Goal: Check status: Check status

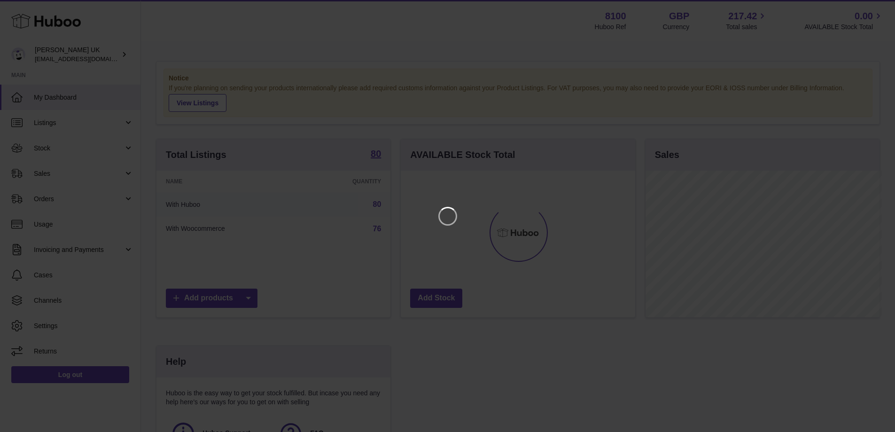
scroll to position [147, 237]
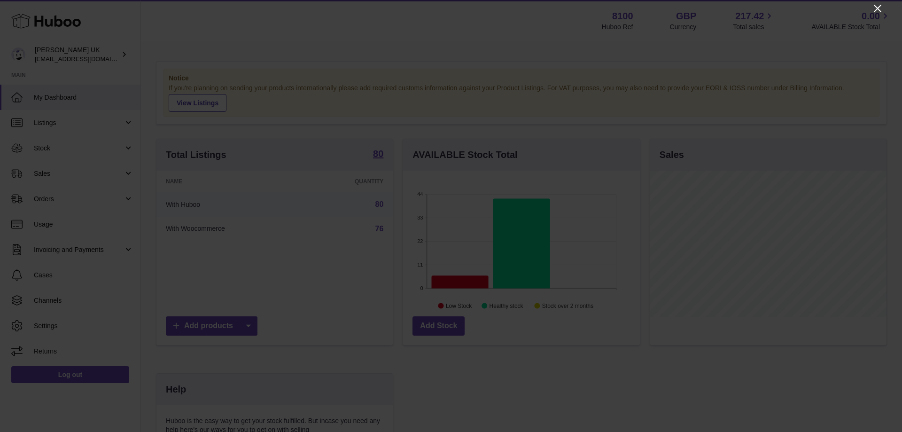
click at [875, 4] on icon "Close" at bounding box center [877, 8] width 11 height 11
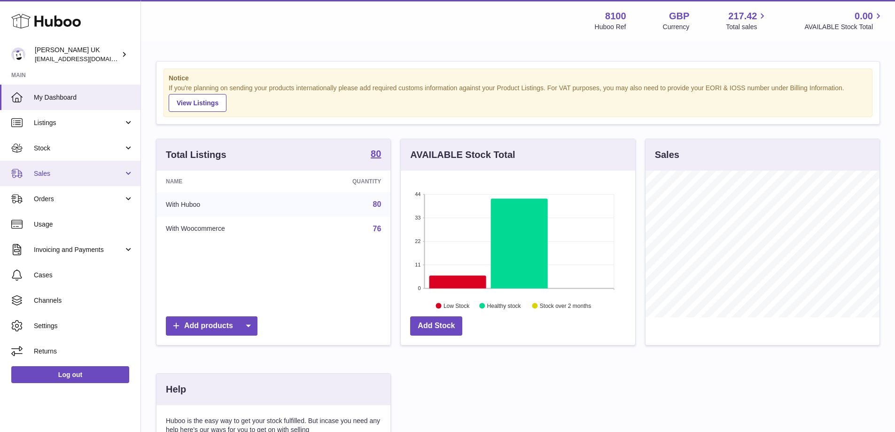
click at [66, 165] on link "Sales" at bounding box center [70, 173] width 140 height 25
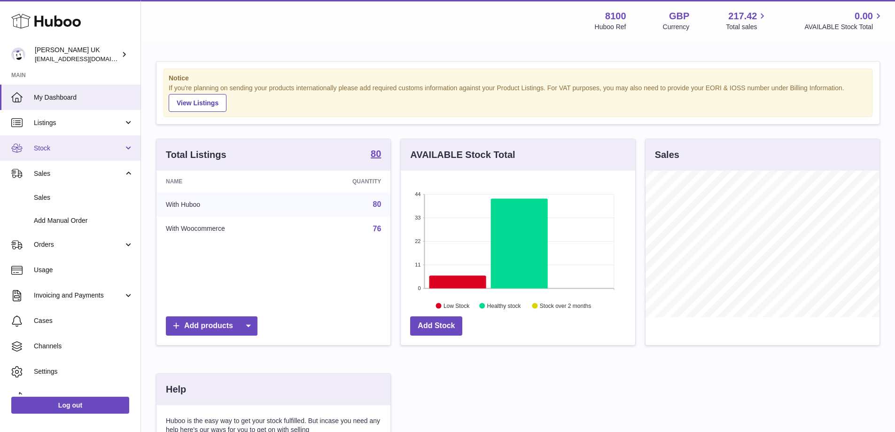
click at [62, 144] on span "Stock" at bounding box center [79, 148] width 90 height 9
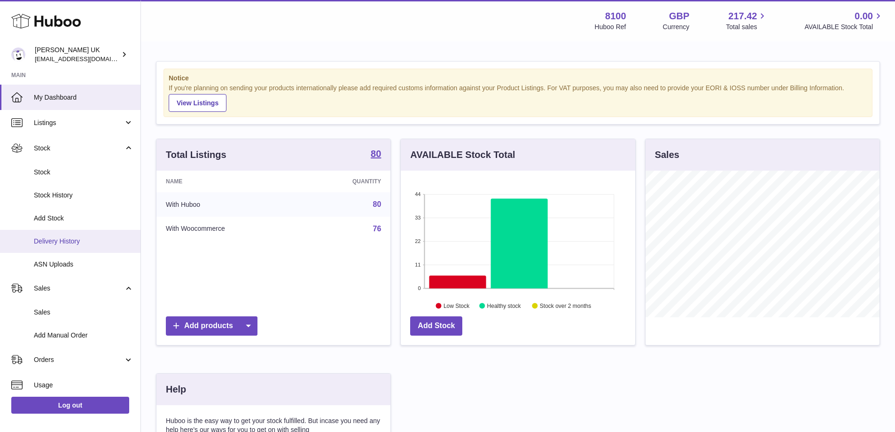
drag, startPoint x: 56, startPoint y: 241, endPoint x: 74, endPoint y: 23, distance: 219.1
click at [56, 241] on span "Delivery History" at bounding box center [84, 241] width 100 height 9
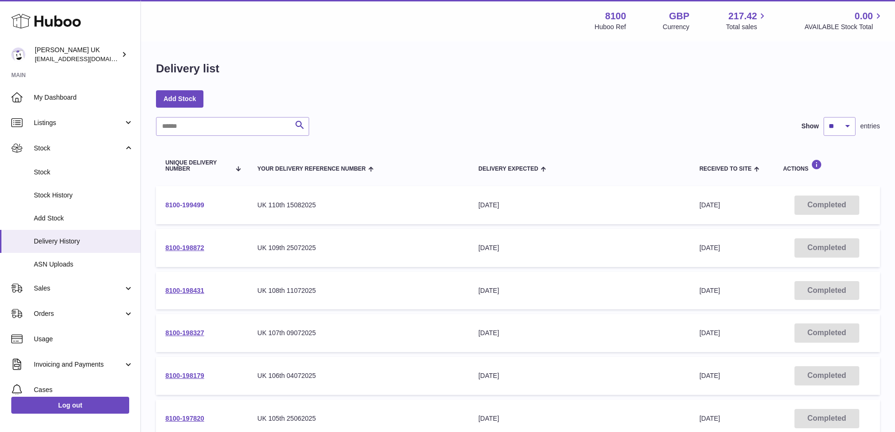
click at [192, 202] on link "8100-199499" at bounding box center [184, 205] width 39 height 8
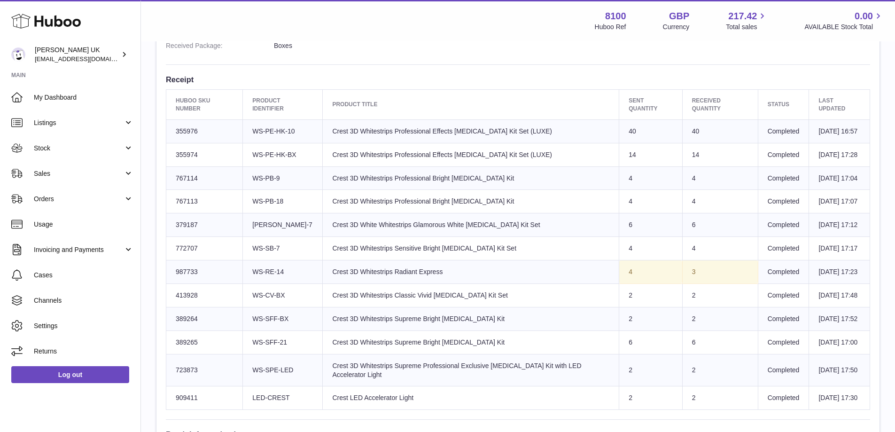
scroll to position [329, 0]
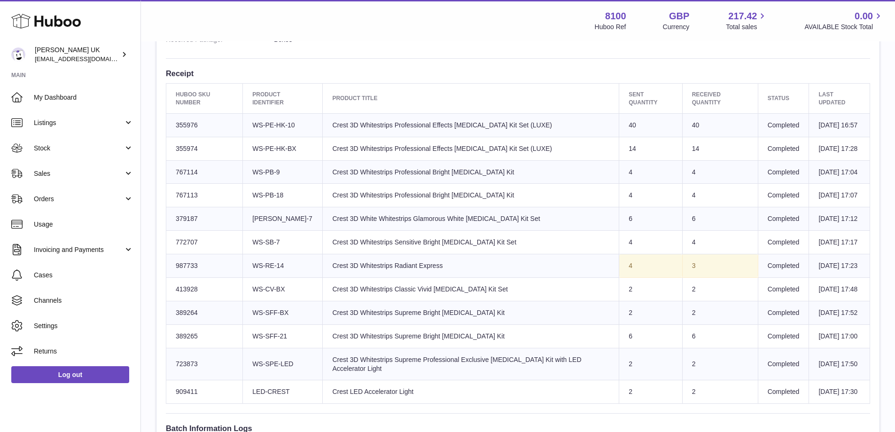
drag, startPoint x: 623, startPoint y: 201, endPoint x: 685, endPoint y: 226, distance: 66.5
click at [685, 225] on tbody "Huboo SKU Number 355976 Client Identifier WS-PE-HK-10 Product title Crest 3D Wh…" at bounding box center [517, 258] width 703 height 290
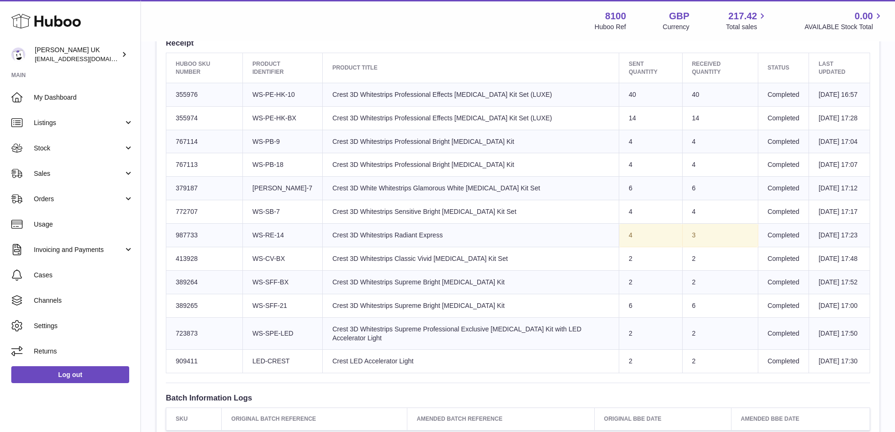
scroll to position [376, 0]
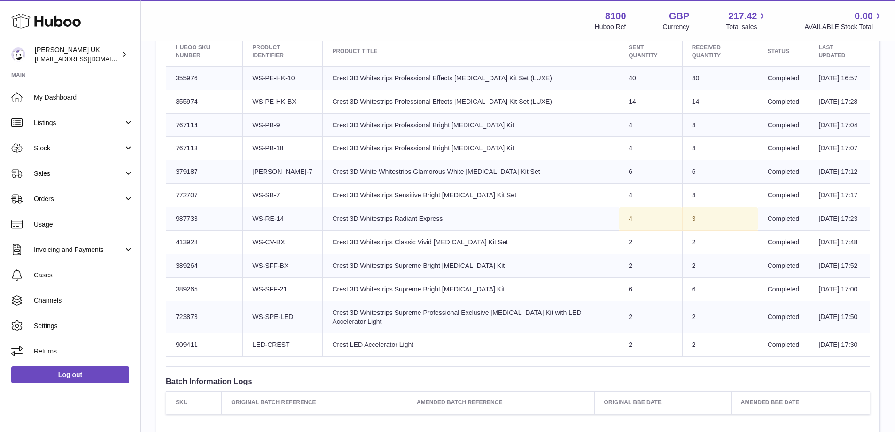
click at [701, 160] on td "4" at bounding box center [720, 148] width 76 height 23
drag, startPoint x: 690, startPoint y: 168, endPoint x: 684, endPoint y: 173, distance: 8.3
click at [690, 160] on td "4" at bounding box center [720, 148] width 76 height 23
click at [686, 160] on td "4" at bounding box center [720, 148] width 76 height 23
drag, startPoint x: 696, startPoint y: 180, endPoint x: 587, endPoint y: 147, distance: 113.8
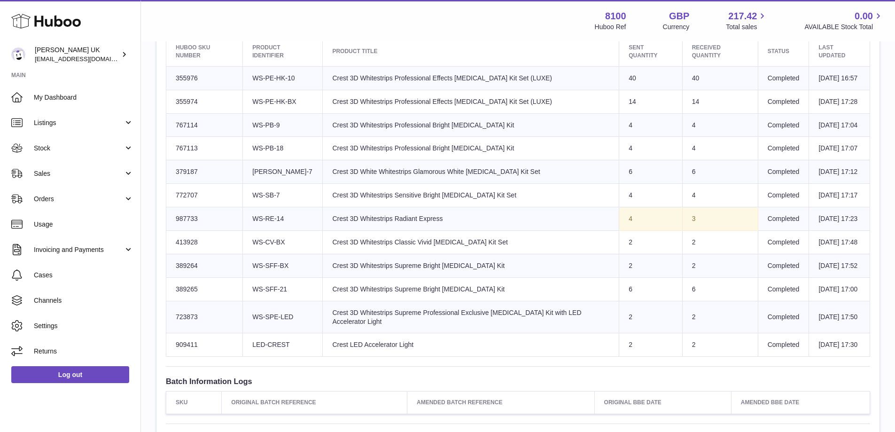
click at [587, 146] on tbody "Huboo SKU Number 355976 Client Identifier WS-PE-HK-10 Product title Crest 3D Wh…" at bounding box center [517, 211] width 703 height 290
drag, startPoint x: 466, startPoint y: 245, endPoint x: 699, endPoint y: 240, distance: 233.0
click at [699, 207] on tr "Huboo SKU Number 772707 Client Identifier WS-SB-7 Product title Crest 3D Whites…" at bounding box center [517, 195] width 703 height 23
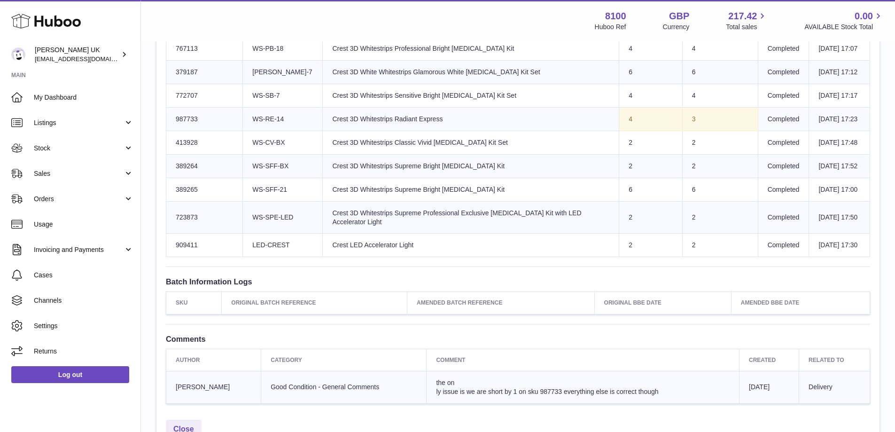
scroll to position [423, 0]
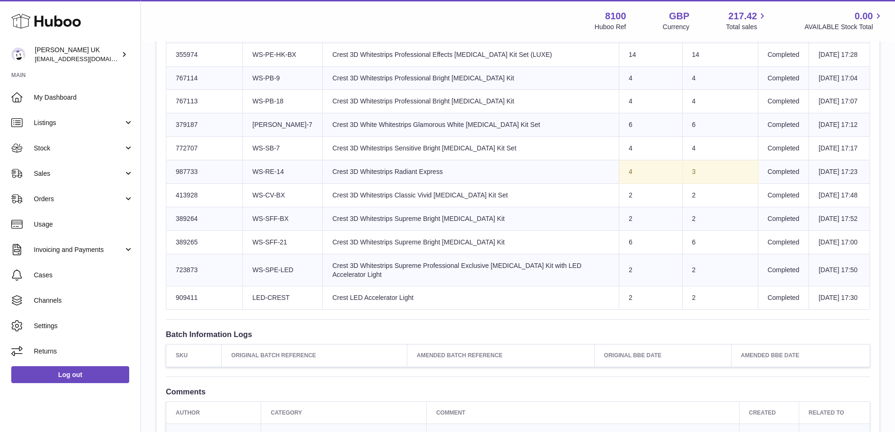
click at [556, 113] on td "Product title Crest 3D Whitestrips Professional Bright Teeth Whitening Kit" at bounding box center [471, 101] width 296 height 23
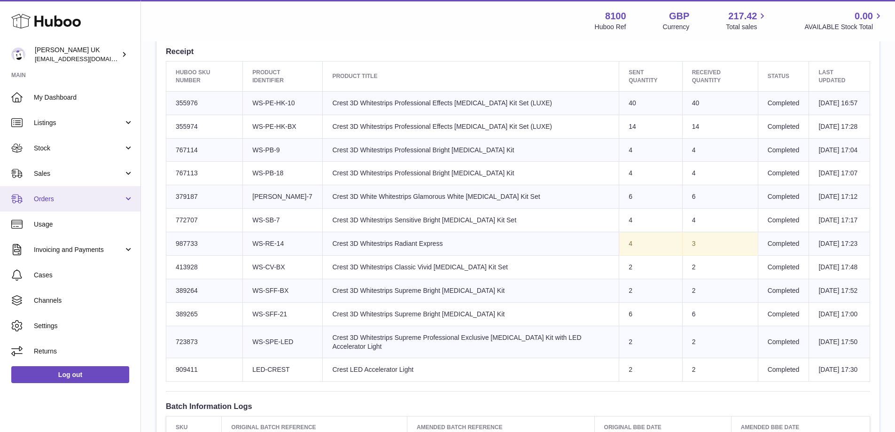
scroll to position [235, 0]
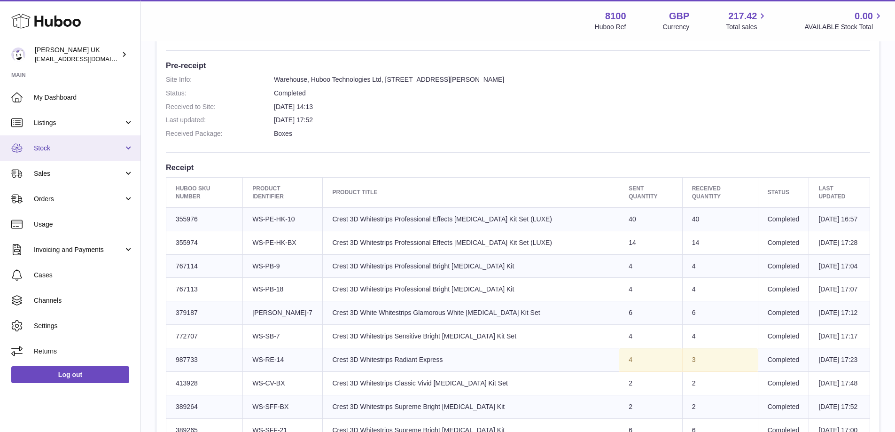
click at [55, 141] on link "Stock" at bounding box center [70, 147] width 140 height 25
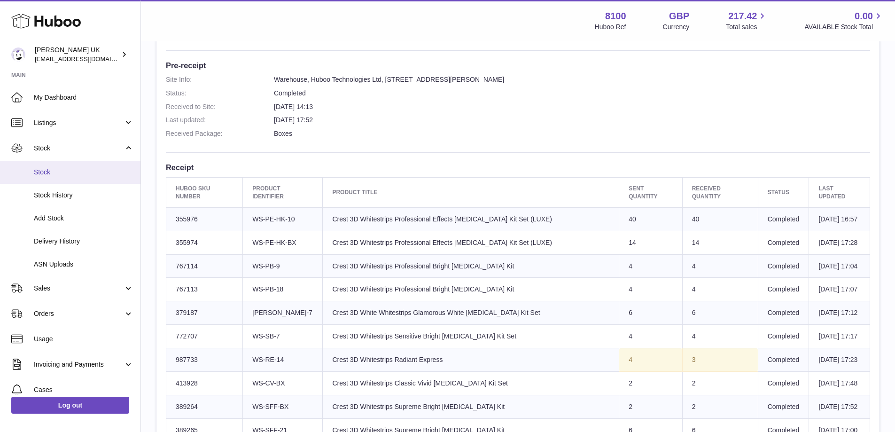
click at [61, 169] on span "Stock" at bounding box center [84, 172] width 100 height 9
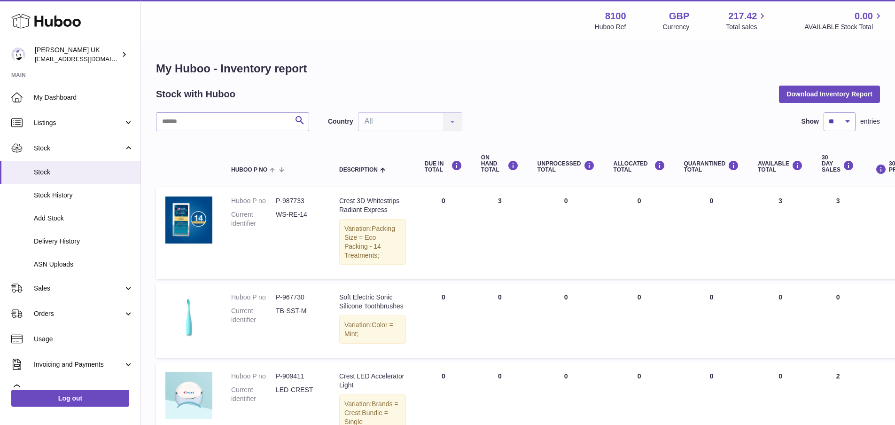
drag, startPoint x: 49, startPoint y: 284, endPoint x: 64, endPoint y: 315, distance: 34.2
click at [49, 284] on span "Sales" at bounding box center [79, 288] width 90 height 9
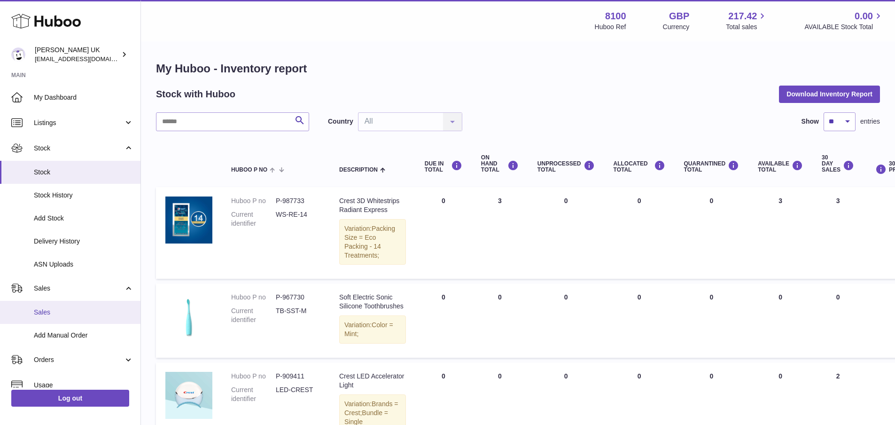
click at [48, 311] on span "Sales" at bounding box center [84, 312] width 100 height 9
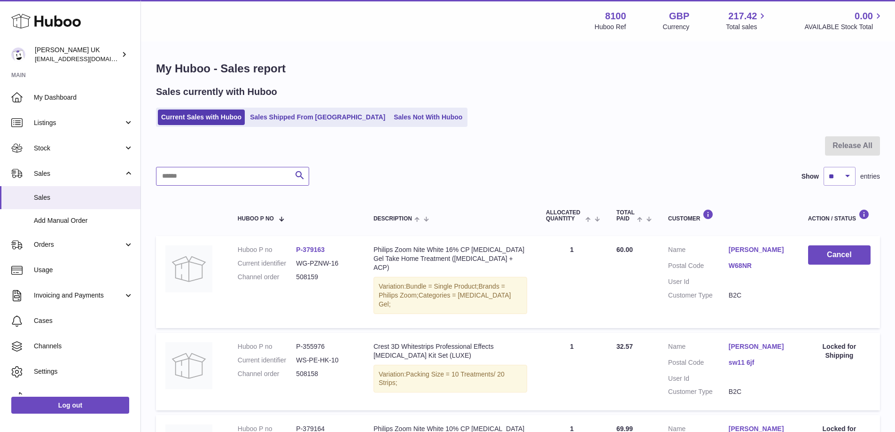
click at [226, 169] on input "text" at bounding box center [232, 176] width 153 height 19
paste input "******"
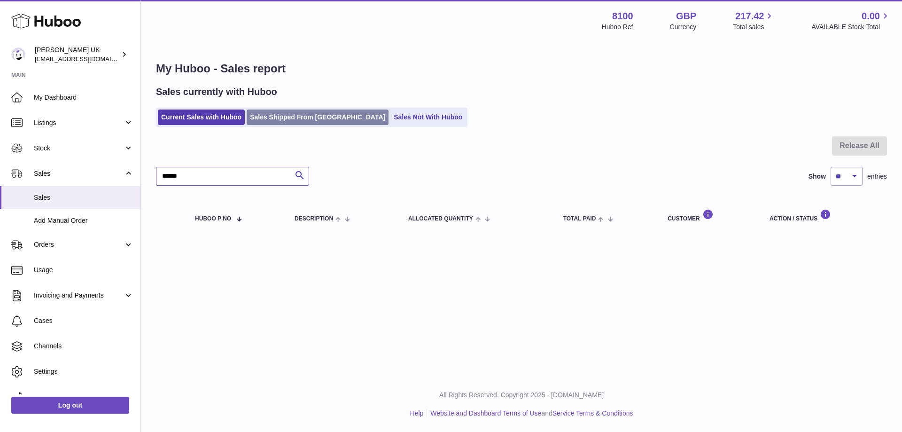
type input "******"
click at [291, 115] on link "Sales Shipped From [GEOGRAPHIC_DATA]" at bounding box center [318, 116] width 142 height 15
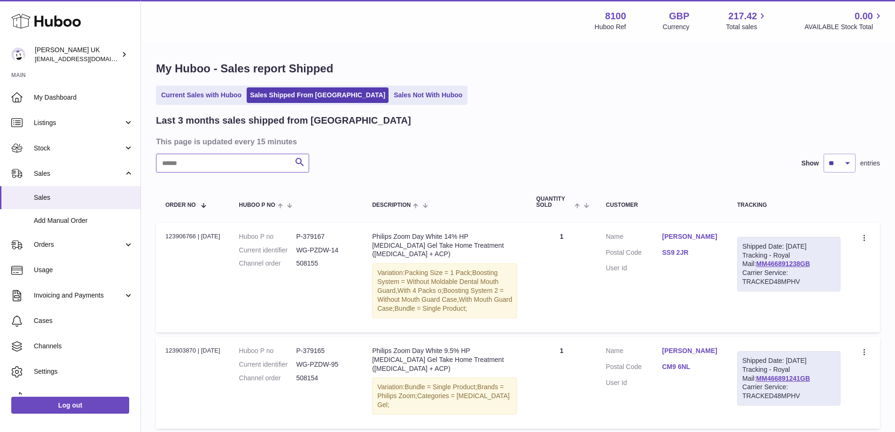
click at [234, 164] on input "text" at bounding box center [232, 163] width 153 height 19
paste input "******"
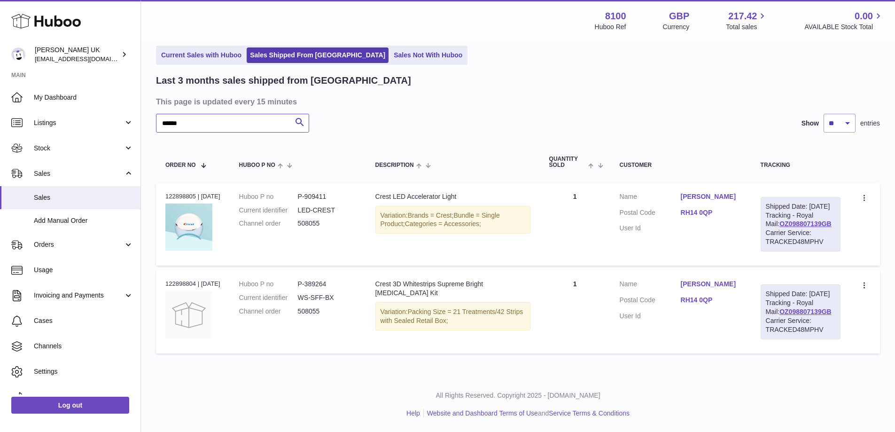
scroll to position [29, 0]
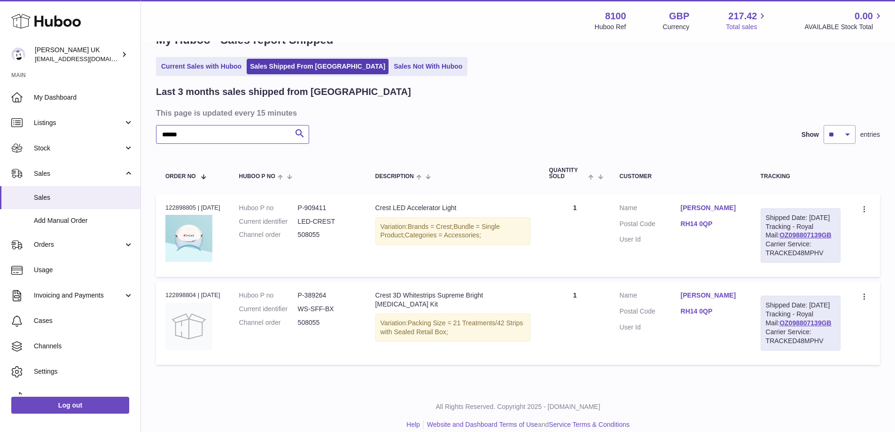
type input "******"
drag, startPoint x: 830, startPoint y: 251, endPoint x: 779, endPoint y: 254, distance: 51.7
click at [773, 252] on div "Shipped Date: 1st Sep 2025 Tracking - Royal Mail: OZ098807139GB Carrier Service…" at bounding box center [800, 235] width 80 height 54
click at [792, 239] on link "OZ098807139GB" at bounding box center [805, 235] width 52 height 8
click at [813, 239] on link "OZ098807139GB" at bounding box center [805, 235] width 52 height 8
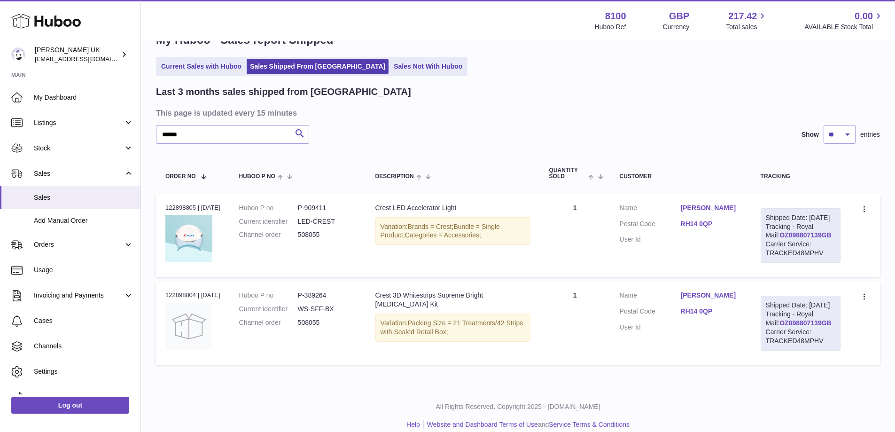
click at [810, 239] on link "OZ098807139GB" at bounding box center [805, 235] width 52 height 8
click at [687, 259] on td "Customer Name Daisy Cox Postal Code RH14 0QP User Id" at bounding box center [680, 235] width 141 height 83
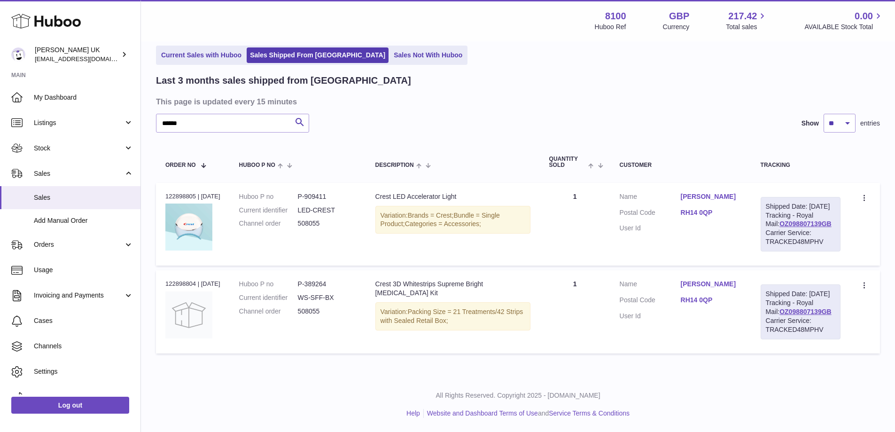
scroll to position [76, 0]
click at [816, 329] on div "Carrier Service: TRACKED48MPHV" at bounding box center [800, 325] width 70 height 18
click at [816, 328] on div "Carrier Service: TRACKED48MPHV" at bounding box center [800, 325] width 70 height 18
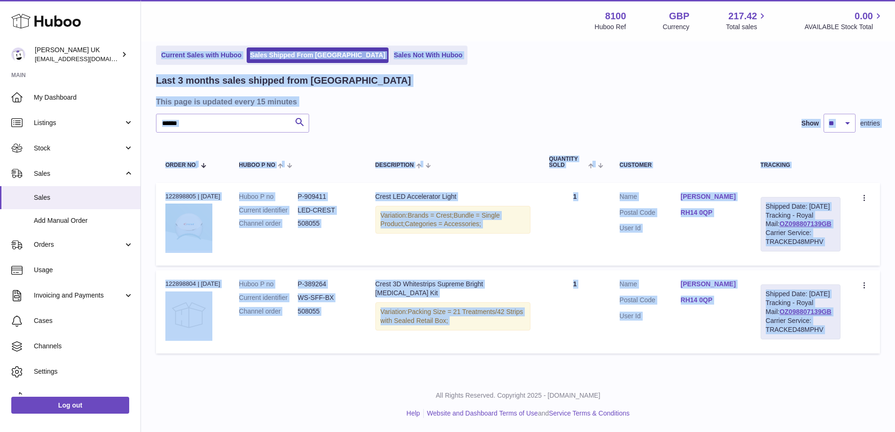
scroll to position [0, 0]
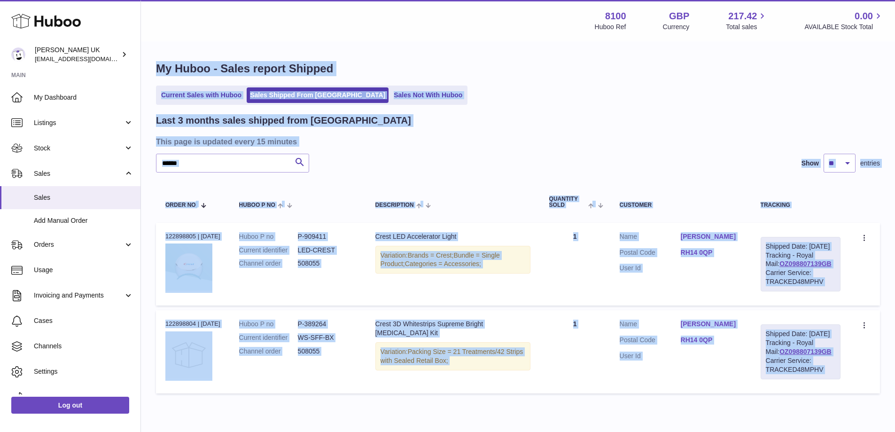
drag, startPoint x: 816, startPoint y: 329, endPoint x: 882, endPoint y: 208, distance: 138.1
click at [824, 0] on html ".st0{fill:#141414;}" at bounding box center [447, 216] width 895 height 432
click at [812, 286] on div "Carrier Service: TRACKED48MPHV" at bounding box center [800, 277] width 70 height 18
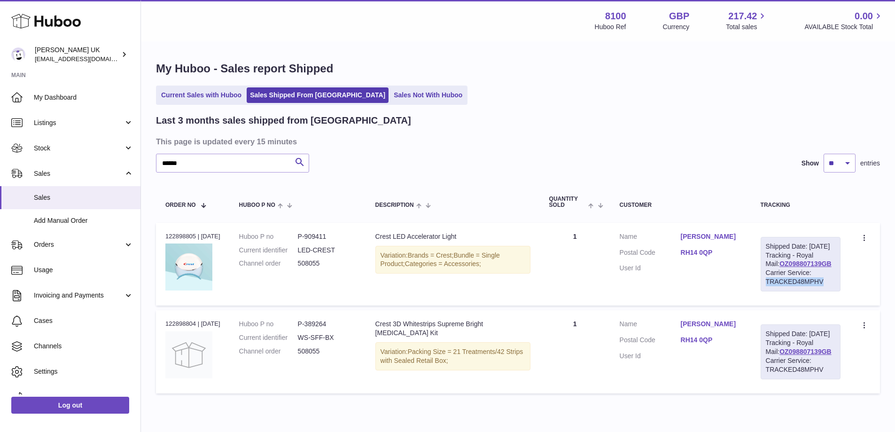
drag, startPoint x: 812, startPoint y: 297, endPoint x: 807, endPoint y: 298, distance: 5.8
click at [812, 286] on div "Carrier Service: TRACKED48MPHV" at bounding box center [800, 277] width 70 height 18
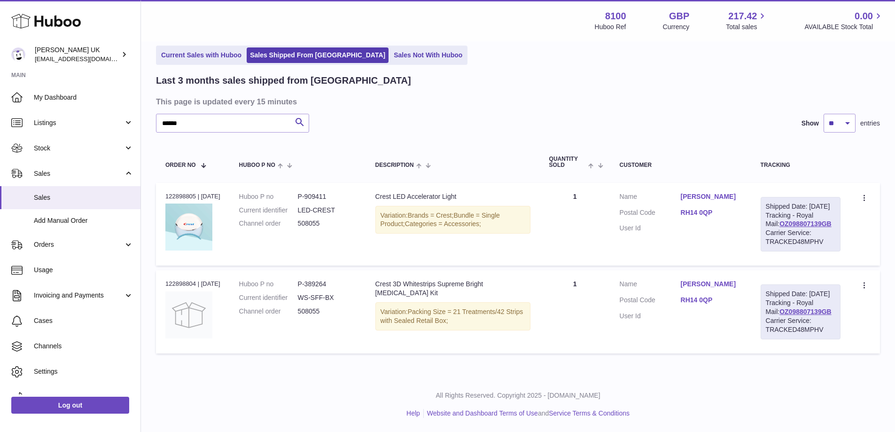
scroll to position [76, 0]
click at [811, 313] on link "OZ098807139GB" at bounding box center [805, 312] width 52 height 8
click at [729, 311] on dd at bounding box center [710, 315] width 61 height 9
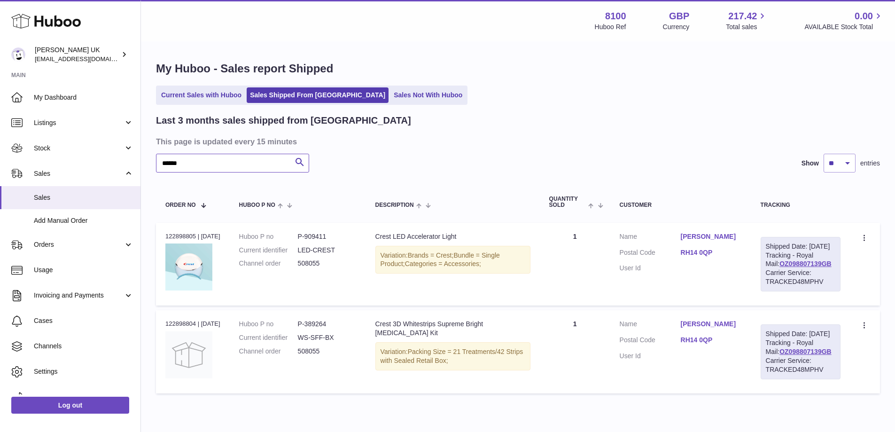
drag, startPoint x: 198, startPoint y: 160, endPoint x: 146, endPoint y: 163, distance: 52.3
click at [42, 174] on div "Huboo [PERSON_NAME] UK [EMAIL_ADDRESS][DOMAIN_NAME] Main My Dashboard Listings …" at bounding box center [447, 236] width 895 height 472
click at [368, 166] on div "Search Show ** ** ** entries" at bounding box center [518, 163] width 724 height 19
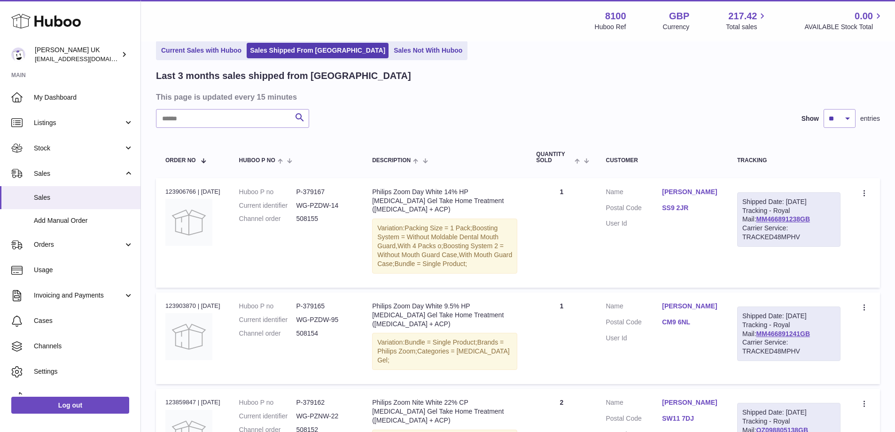
scroll to position [47, 0]
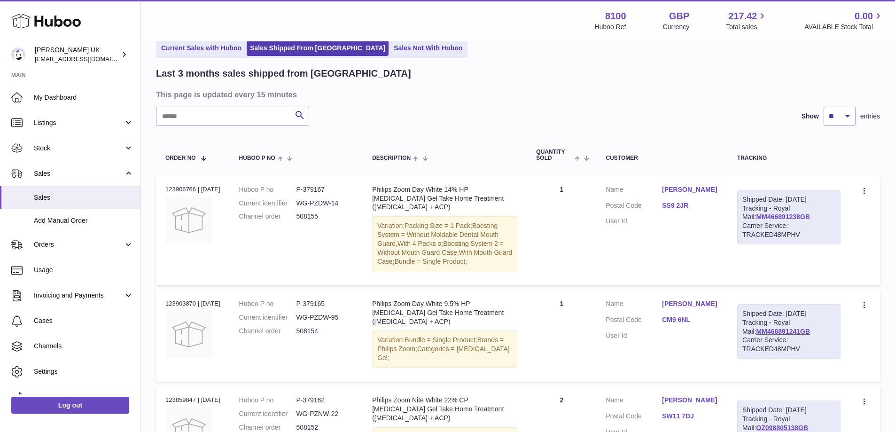
click at [791, 220] on link "MM466891238GB" at bounding box center [783, 217] width 54 height 8
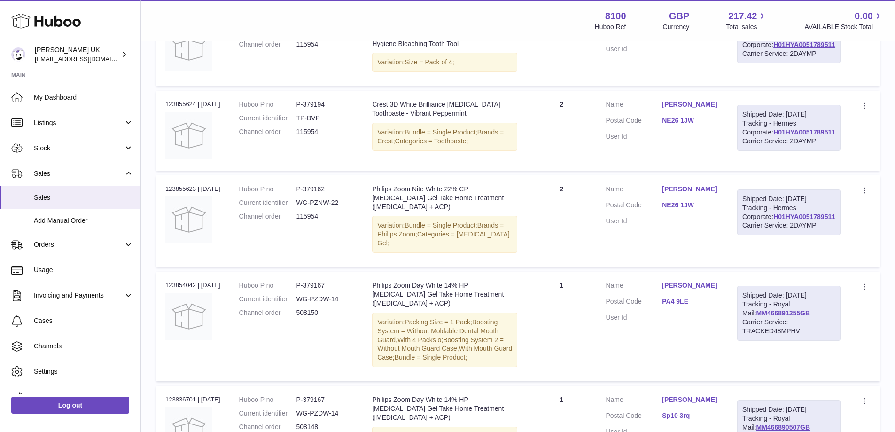
scroll to position [798, 0]
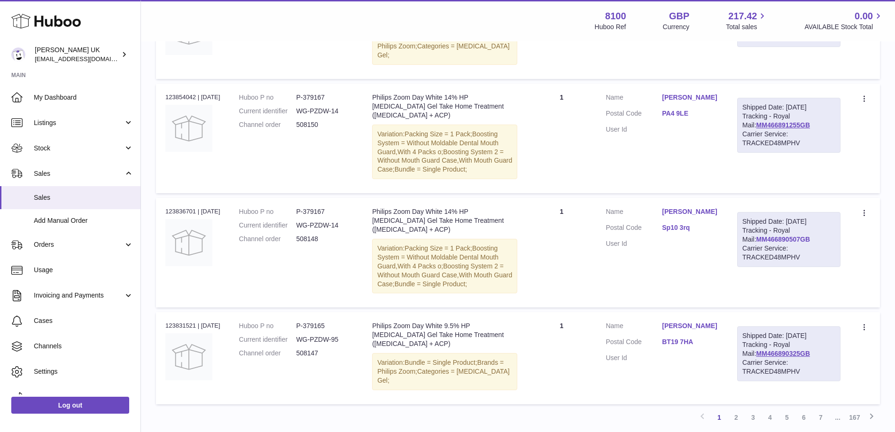
click at [810, 243] on link "MM466890507GB" at bounding box center [783, 239] width 54 height 8
